Goal: Task Accomplishment & Management: Use online tool/utility

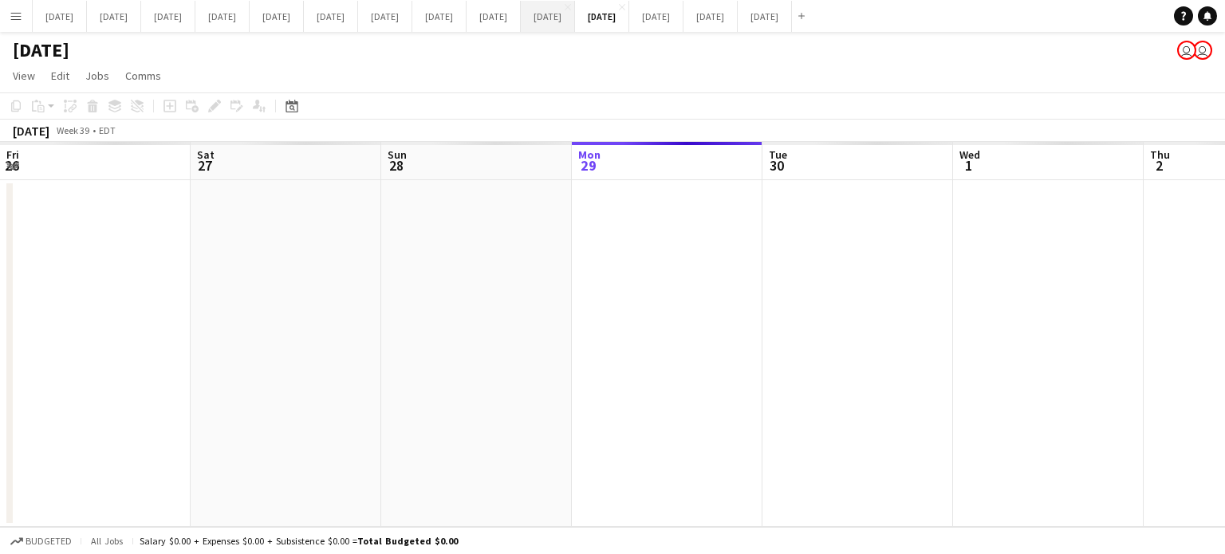
scroll to position [0, 381]
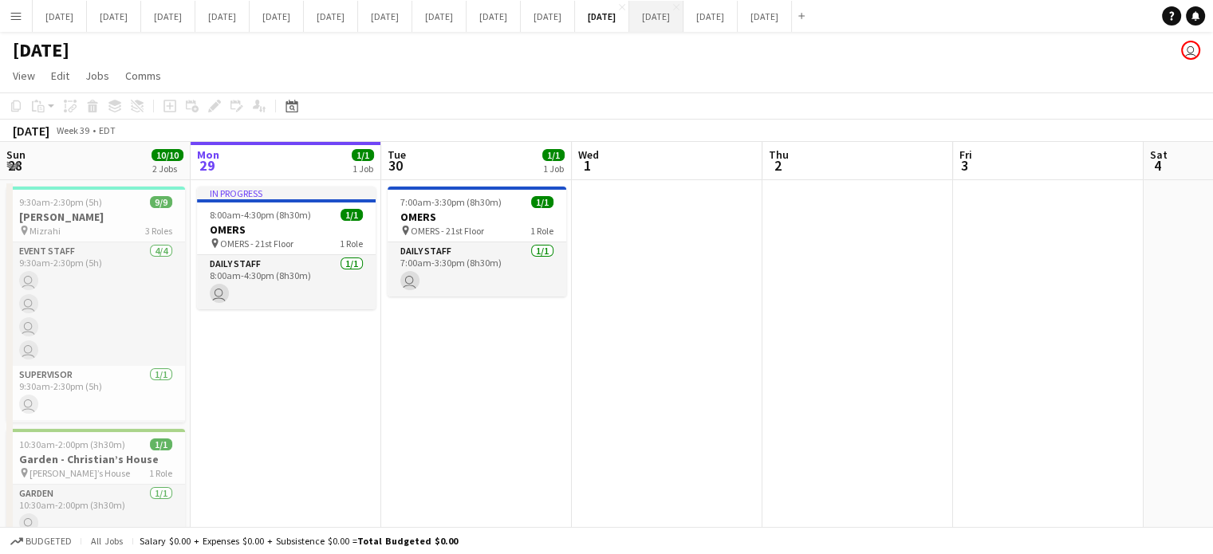
click at [684, 10] on button "[DATE] Close" at bounding box center [656, 16] width 54 height 31
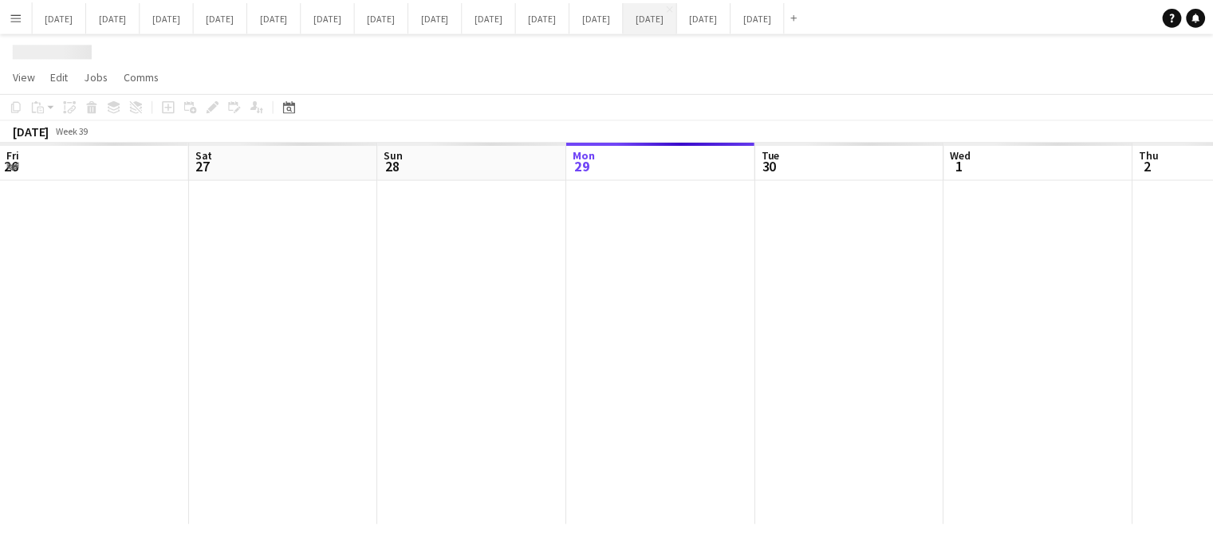
scroll to position [0, 381]
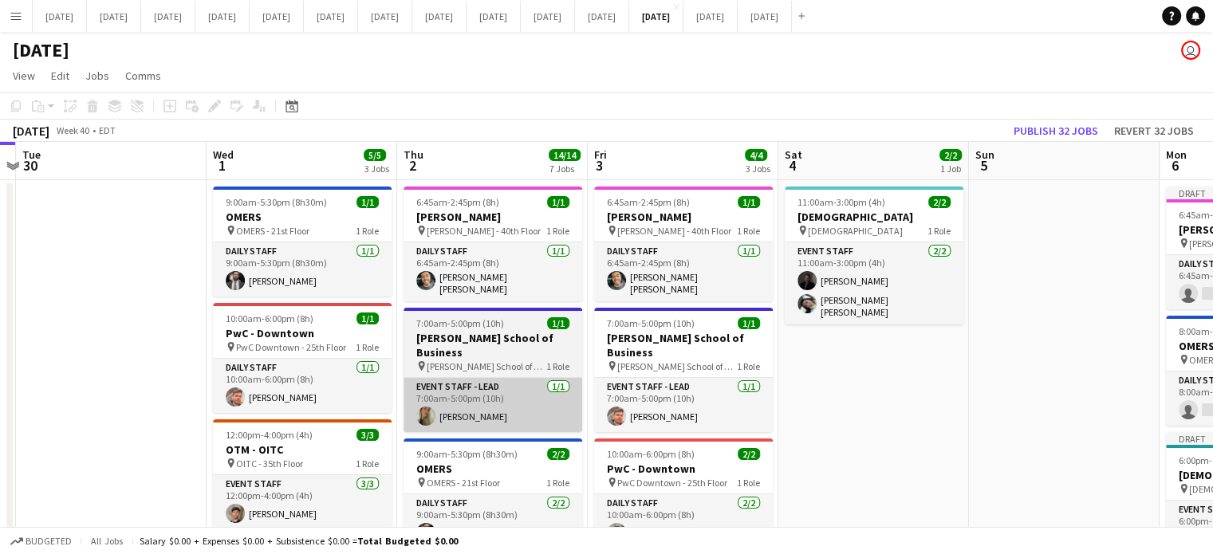
drag, startPoint x: 916, startPoint y: 363, endPoint x: 523, endPoint y: 375, distance: 393.5
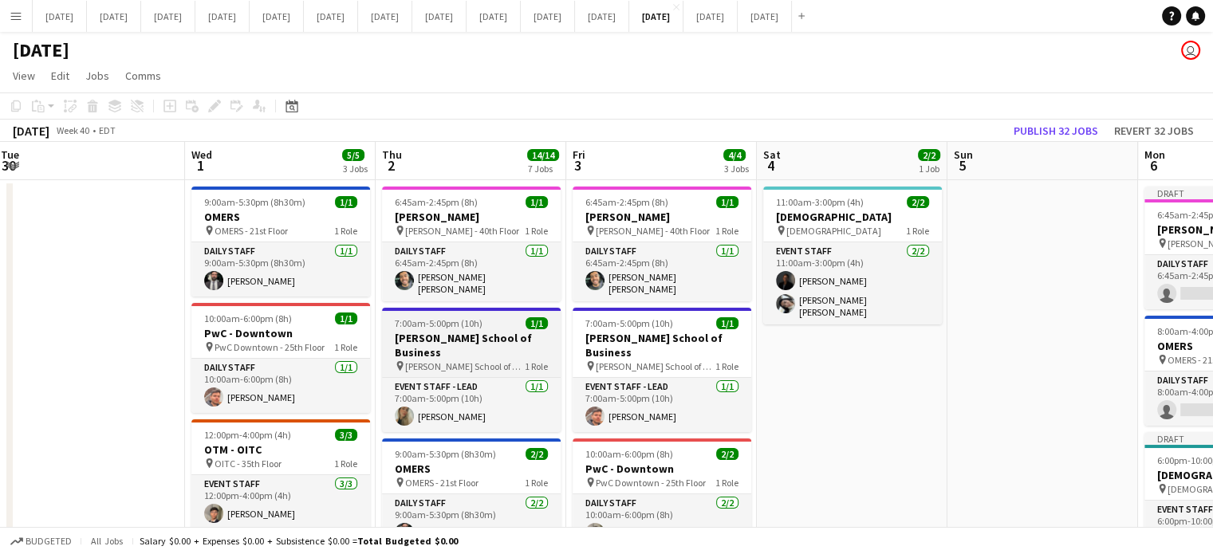
click at [490, 331] on h3 "[PERSON_NAME] School of Business" at bounding box center [471, 345] width 179 height 29
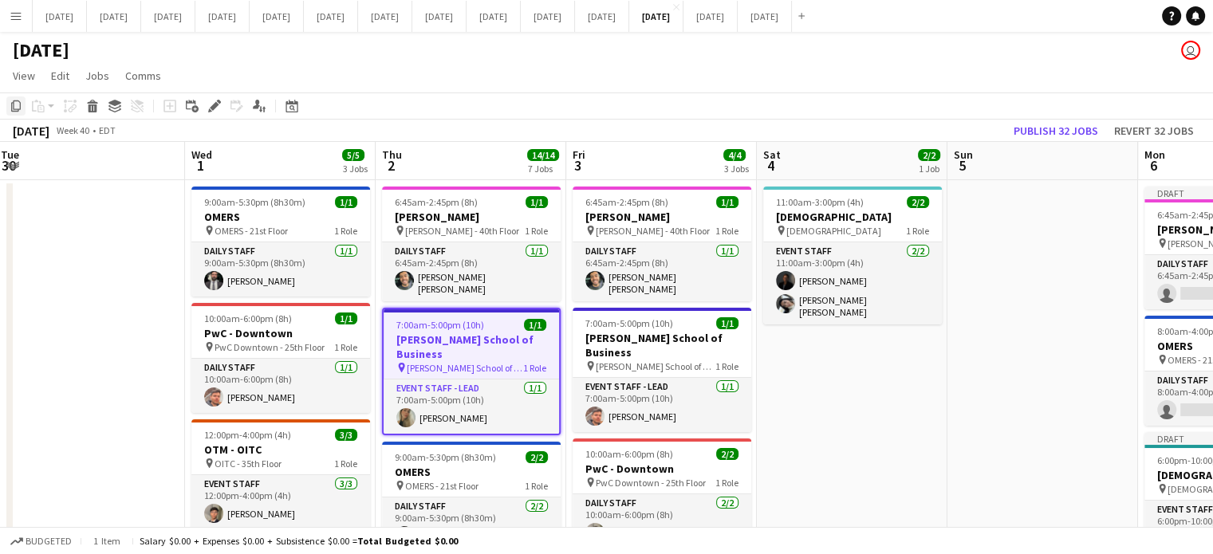
click at [14, 101] on icon at bounding box center [16, 106] width 10 height 11
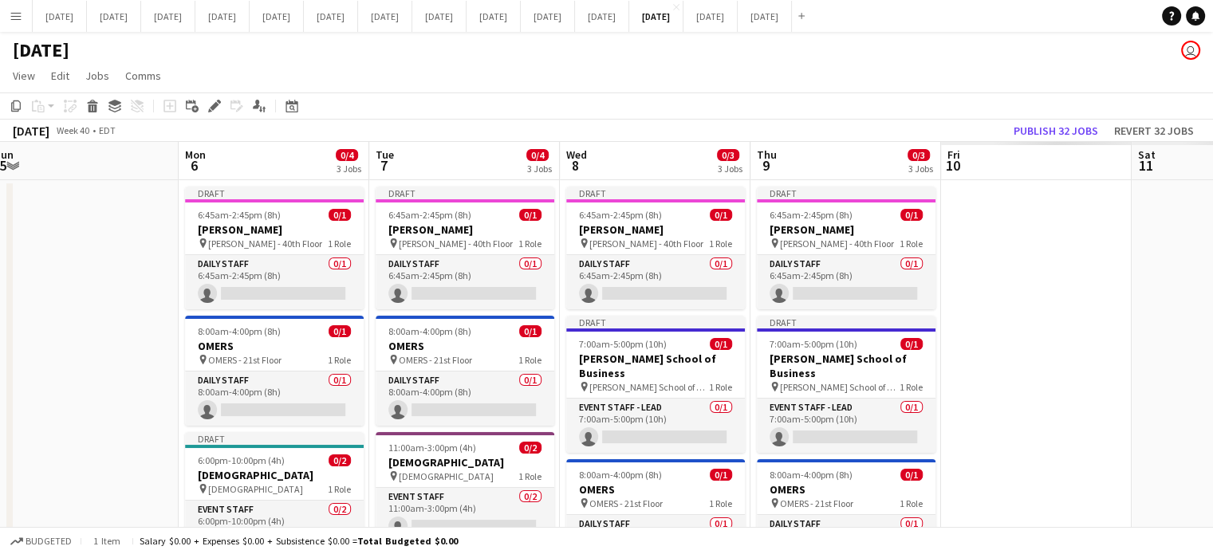
scroll to position [0, 639]
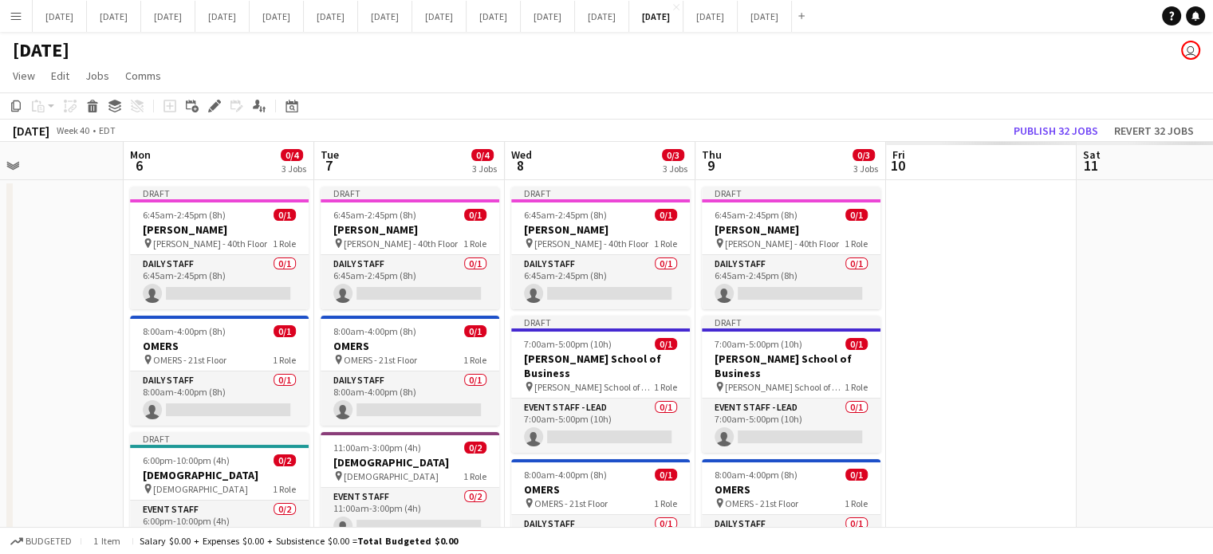
drag, startPoint x: 1015, startPoint y: 296, endPoint x: 0, endPoint y: 327, distance: 1015.2
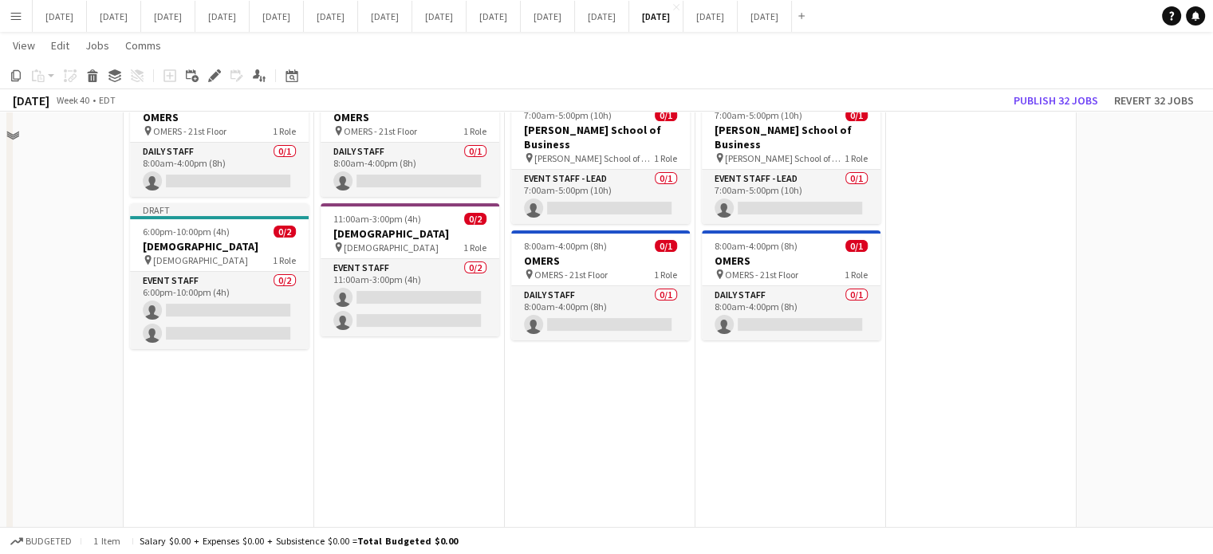
scroll to position [239, 0]
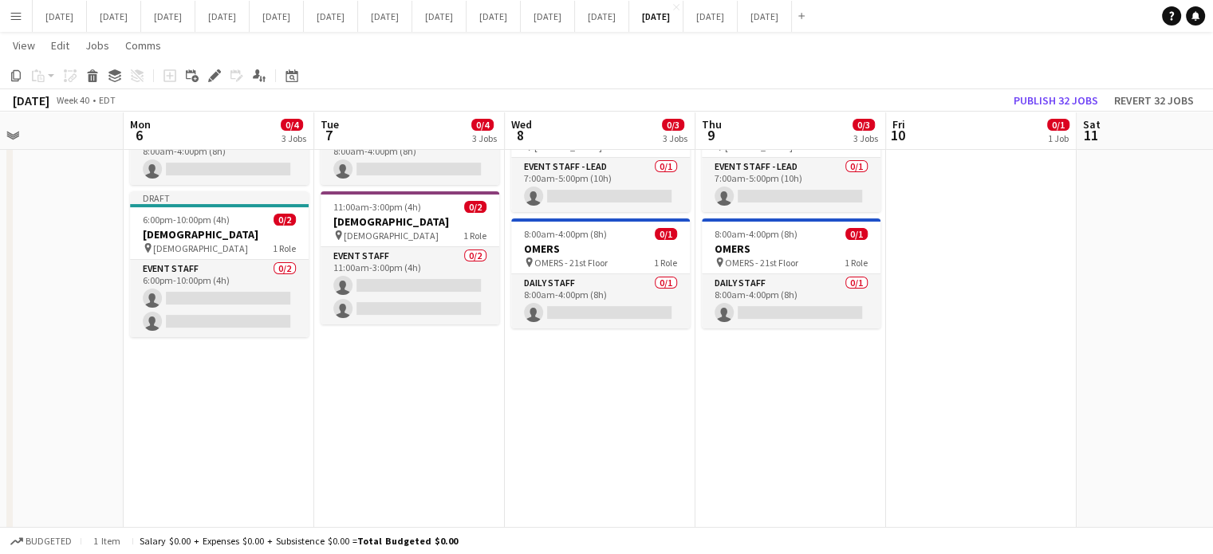
click at [391, 425] on app-date-cell "Draft 6:45am-2:45pm (8h) 0/1 [PERSON_NAME] pin [PERSON_NAME] - 40th Floor 1 Rol…" at bounding box center [409, 471] width 191 height 1064
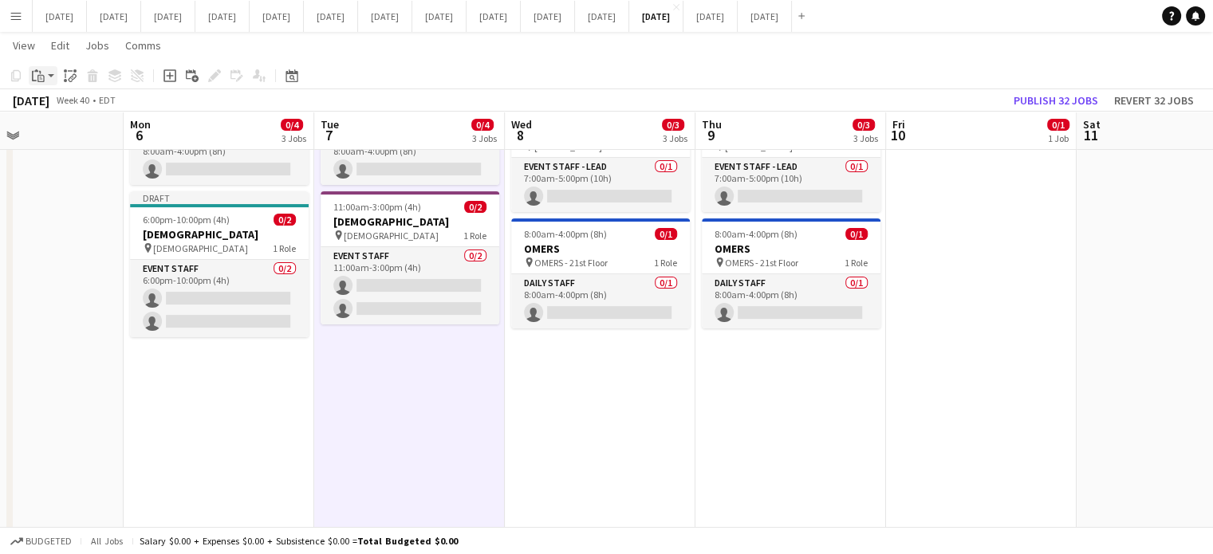
click at [38, 69] on icon "Paste" at bounding box center [38, 75] width 13 height 13
click at [82, 108] on link "Paste Ctrl+V" at bounding box center [117, 106] width 150 height 14
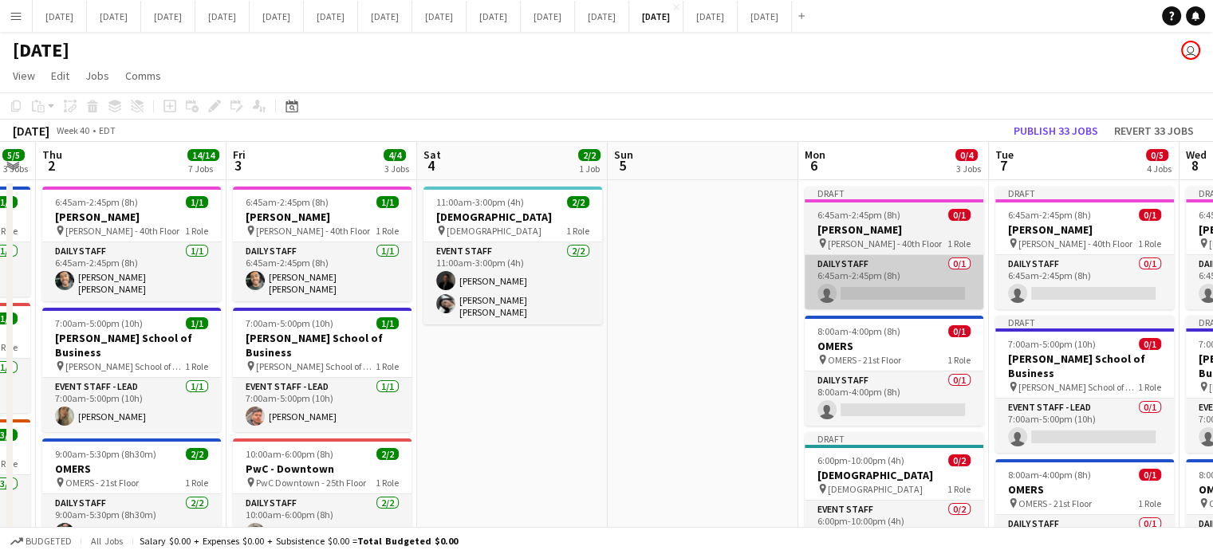
scroll to position [0, 498]
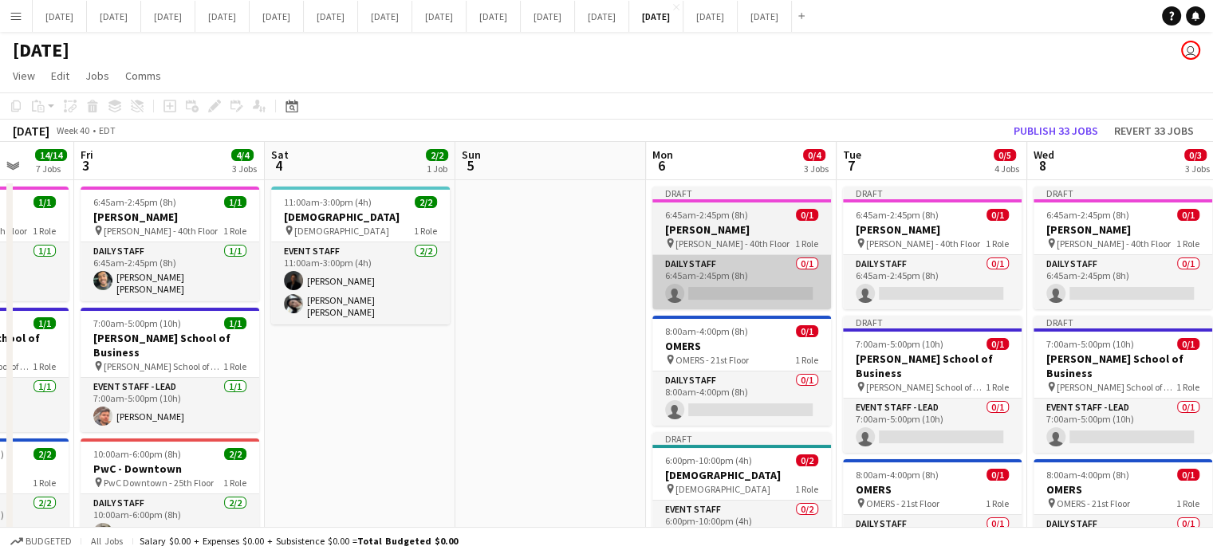
drag, startPoint x: 160, startPoint y: 360, endPoint x: 654, endPoint y: 273, distance: 501.4
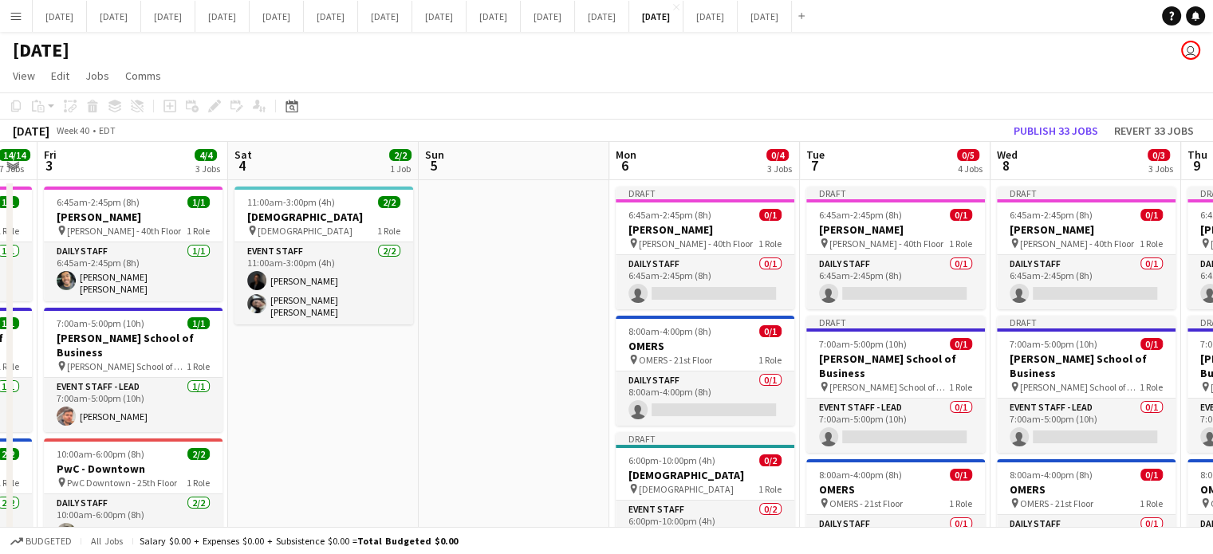
scroll to position [0, 631]
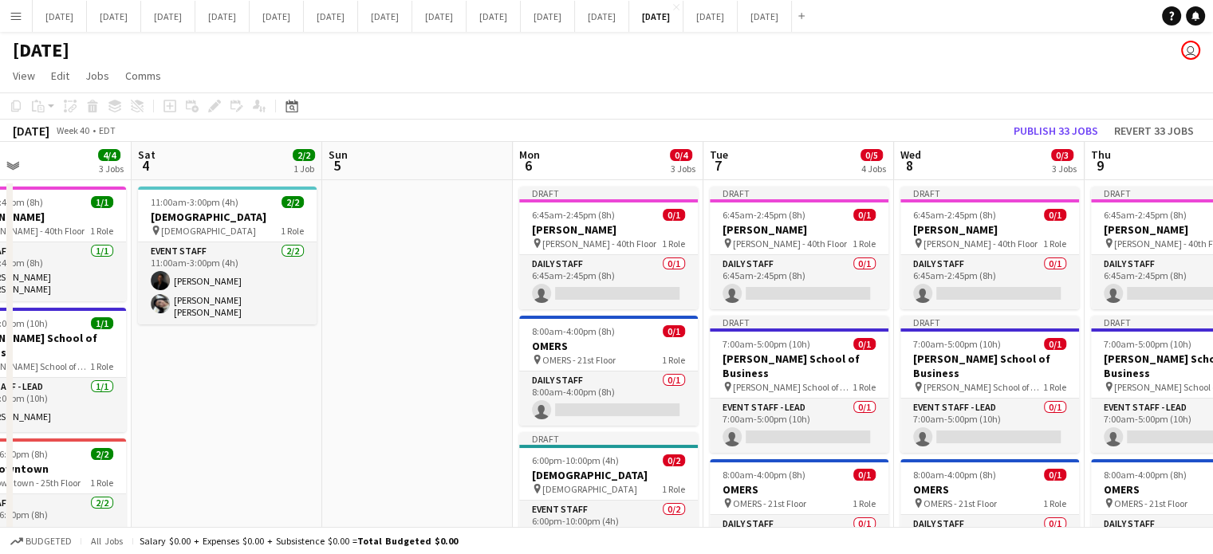
drag, startPoint x: 583, startPoint y: 292, endPoint x: 456, endPoint y: 289, distance: 126.9
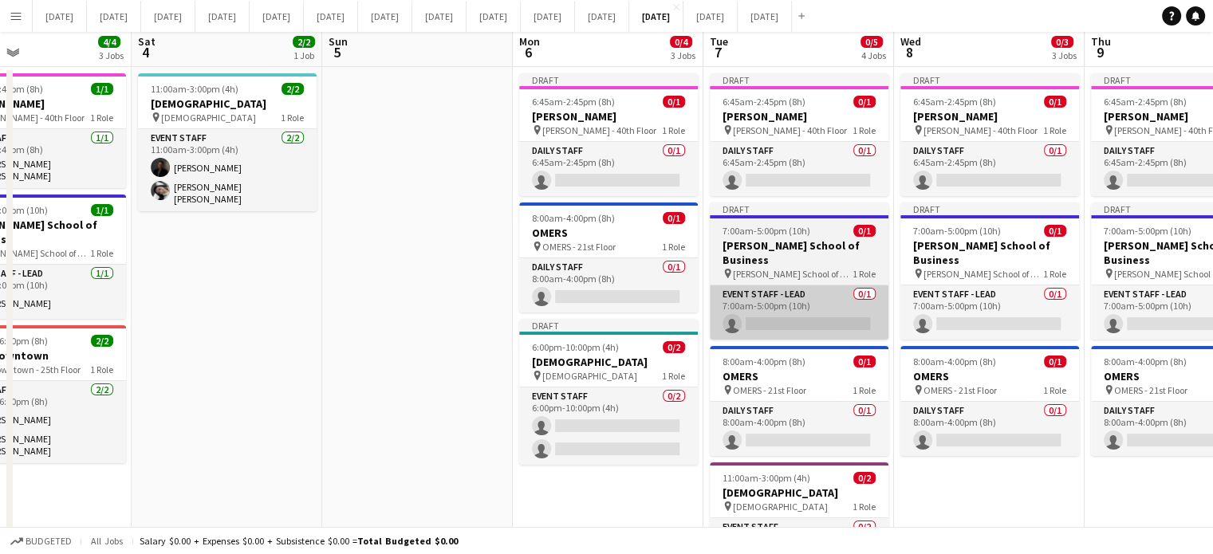
scroll to position [239, 0]
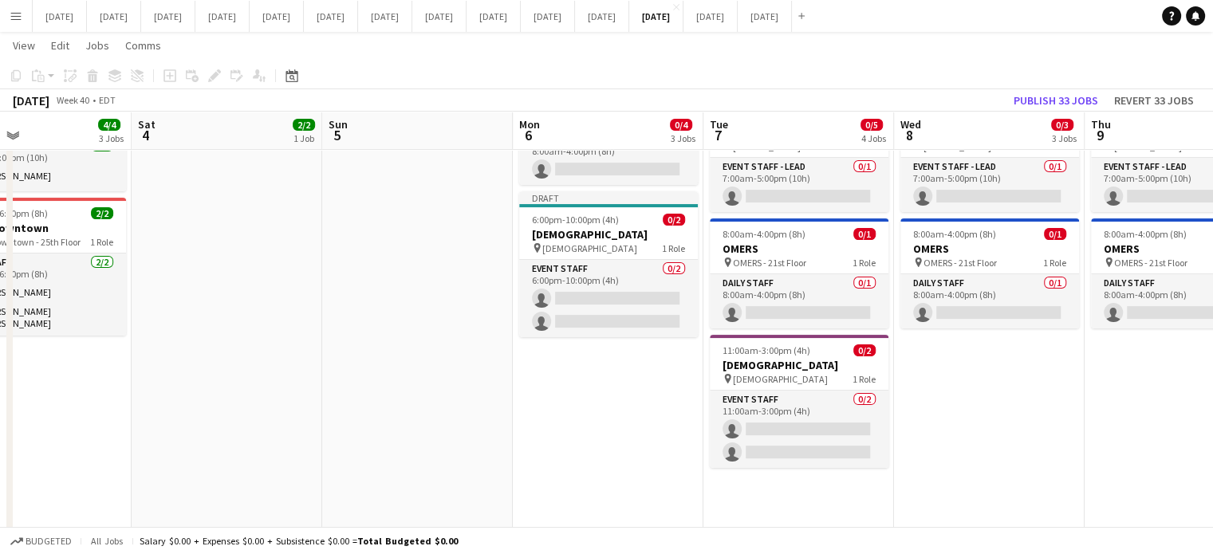
click at [582, 385] on app-date-cell "Draft 6:45am-2:45pm (8h) 0/1 [PERSON_NAME] pin [PERSON_NAME] - 40th Floor 1 Rol…" at bounding box center [608, 471] width 191 height 1064
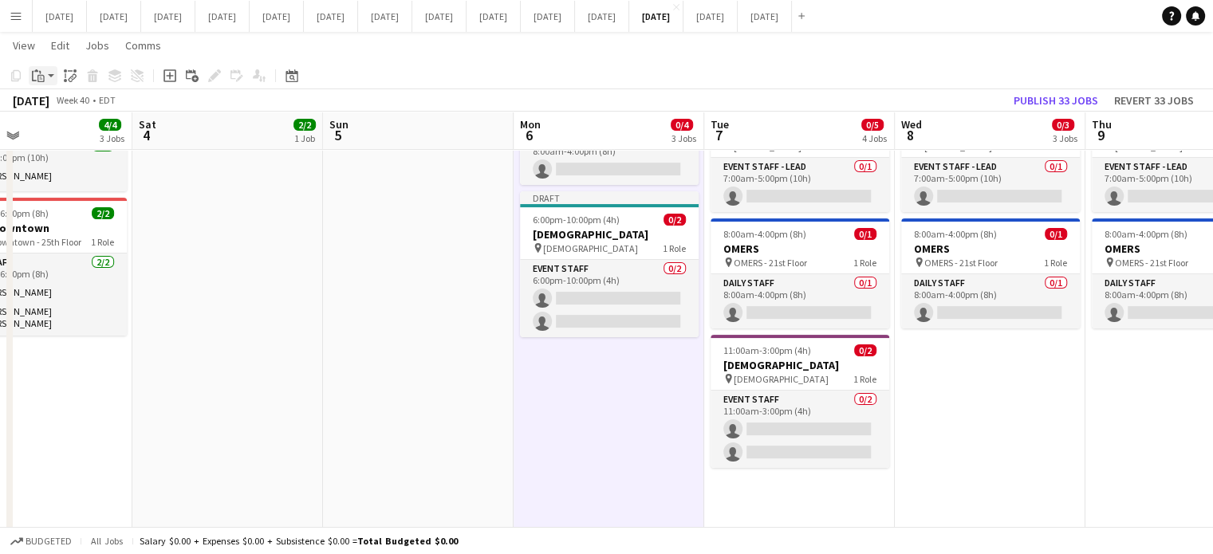
click at [45, 69] on div "Paste" at bounding box center [38, 75] width 19 height 19
click at [67, 110] on link "Paste Ctrl+V" at bounding box center [117, 106] width 150 height 14
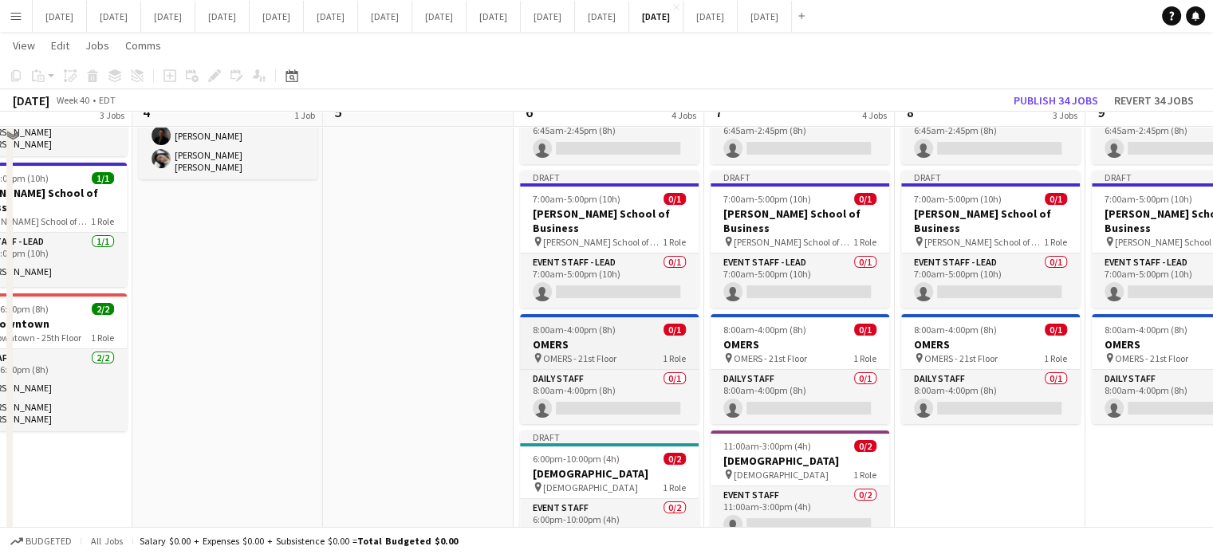
scroll to position [80, 0]
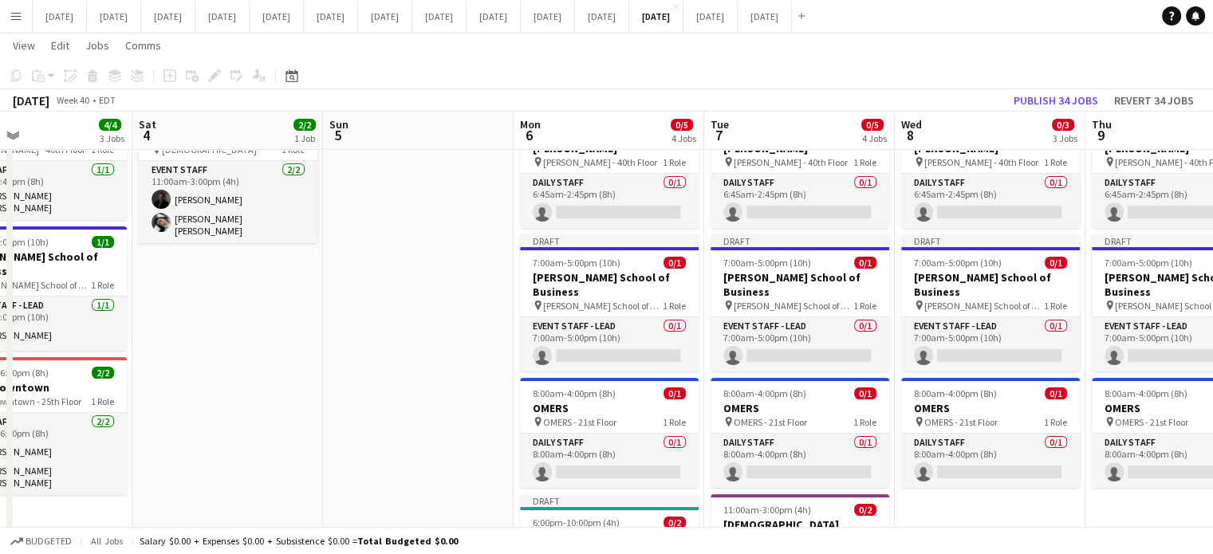
drag, startPoint x: 1036, startPoint y: 534, endPoint x: 532, endPoint y: 529, distance: 504.2
click at [527, 534] on div "Budgeted All jobs Salary $0.00 + Expenses $0.00 + Subsistence $0.00 = Total Bud…" at bounding box center [606, 540] width 1213 height 27
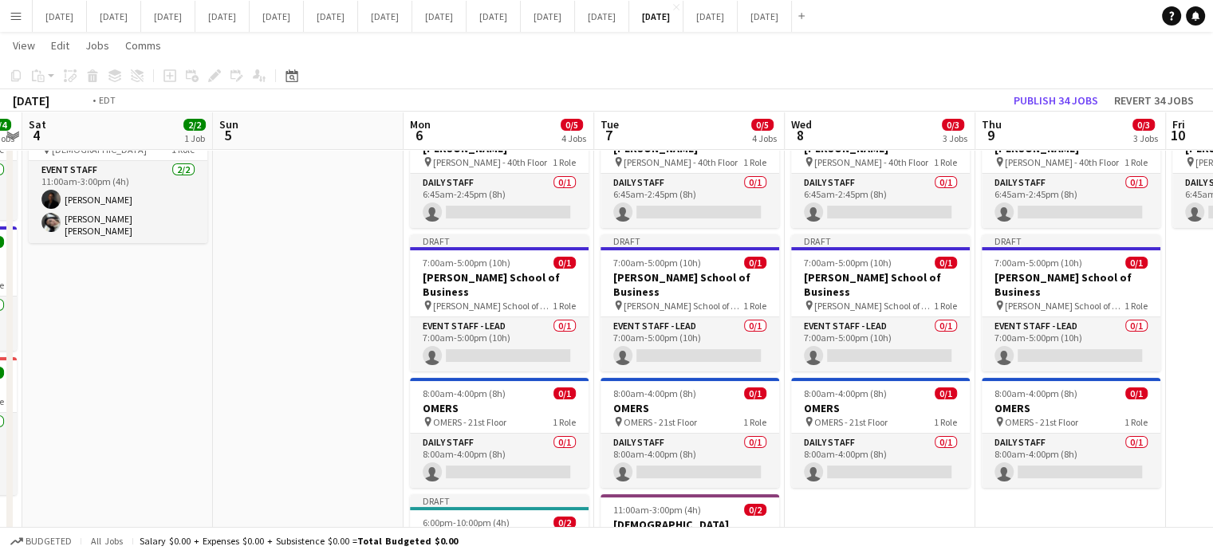
drag, startPoint x: 823, startPoint y: 492, endPoint x: 483, endPoint y: 503, distance: 340.0
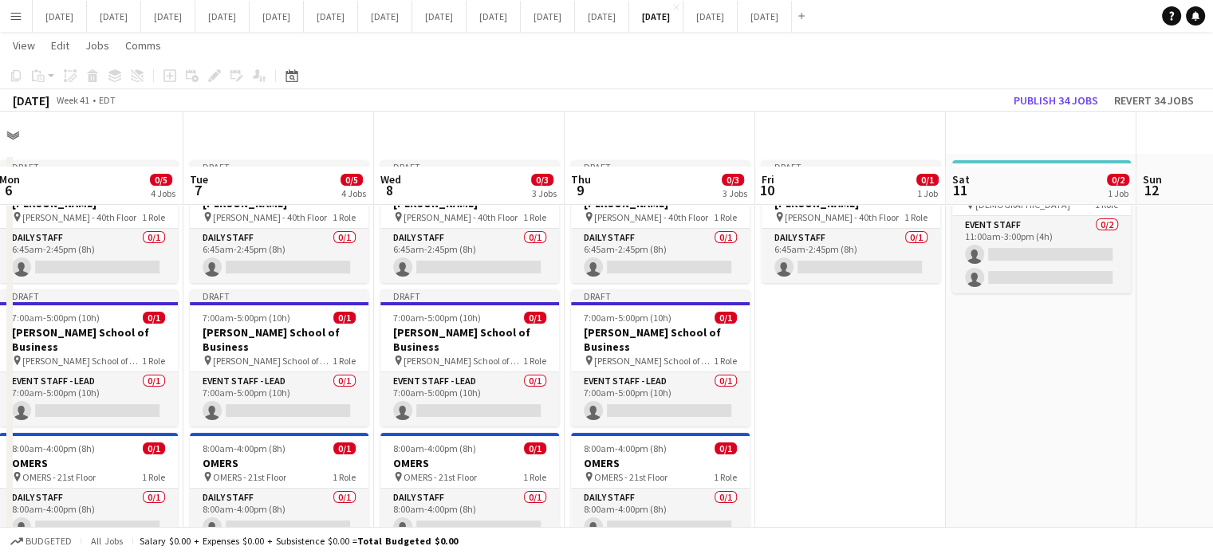
scroll to position [0, 0]
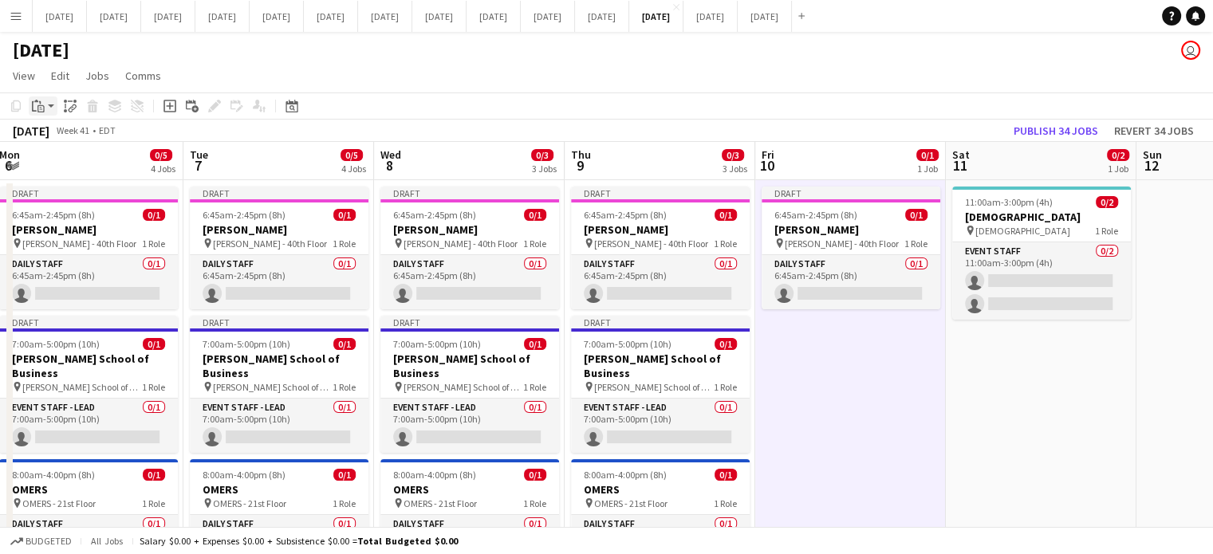
click at [43, 105] on icon "Paste" at bounding box center [38, 106] width 13 height 13
click at [66, 130] on link "Paste Ctrl+V" at bounding box center [117, 136] width 150 height 14
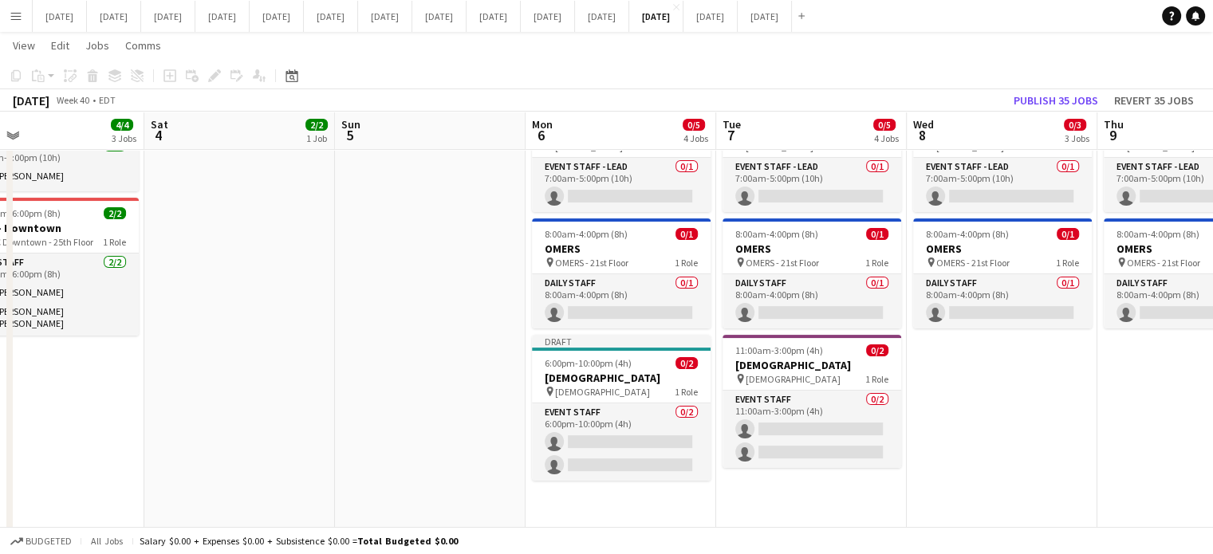
scroll to position [0, 450]
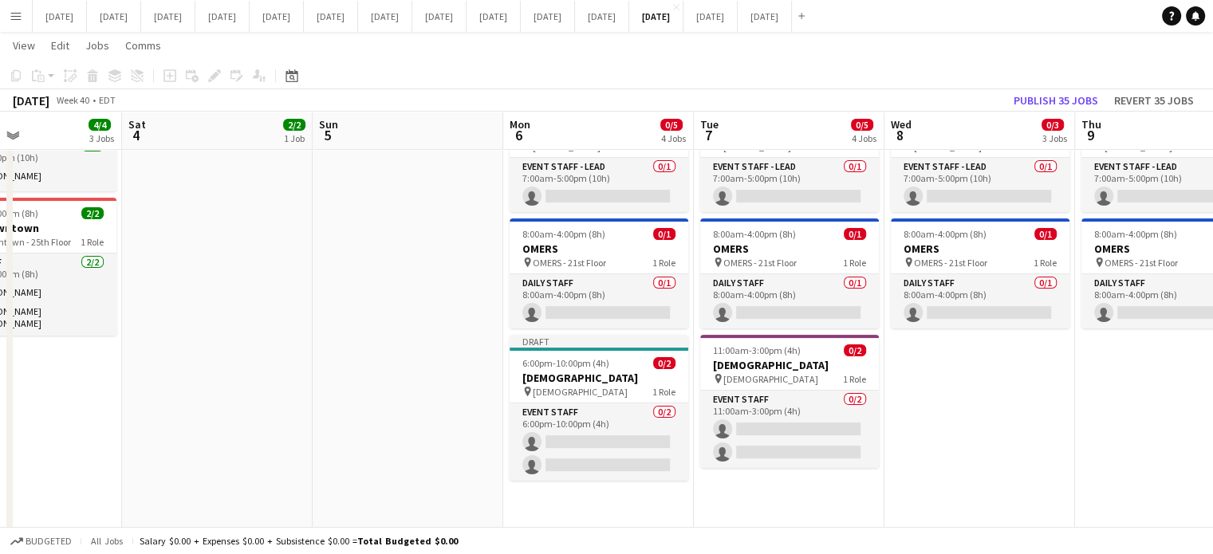
drag, startPoint x: 612, startPoint y: 367, endPoint x: 917, endPoint y: 342, distance: 305.7
click at [917, 342] on app-calendar-viewport "Wed 1 5/5 3 Jobs Thu 2 14/14 7 Jobs Fri 3 4/4 3 Jobs Sat 4 2/2 1 Job Sun 5 Mon …" at bounding box center [606, 413] width 1213 height 1181
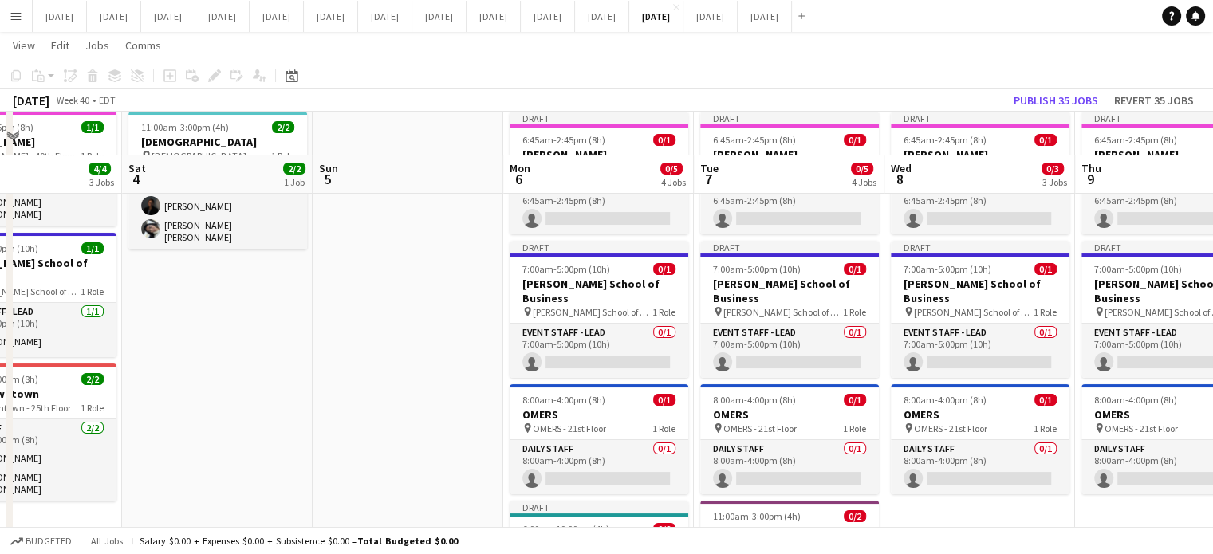
scroll to position [0, 0]
